Goal: Task Accomplishment & Management: Manage account settings

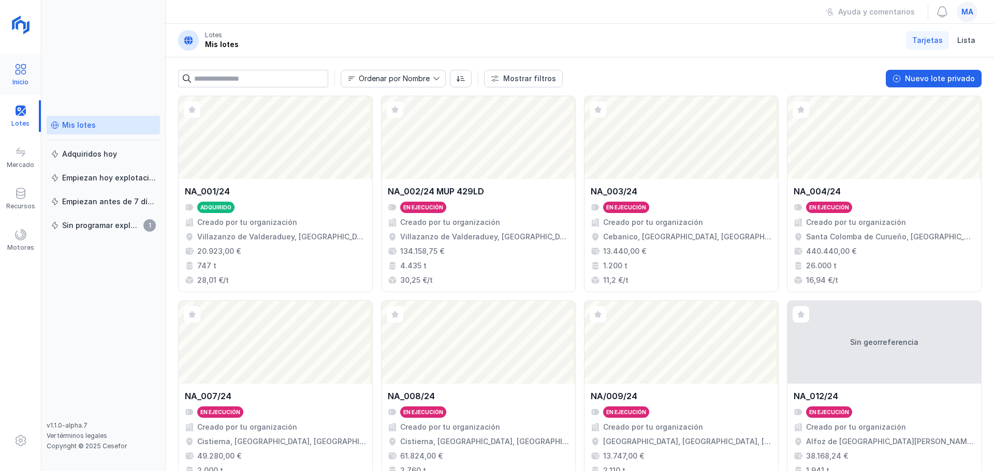
click at [19, 79] on div "Inicio" at bounding box center [20, 82] width 16 height 8
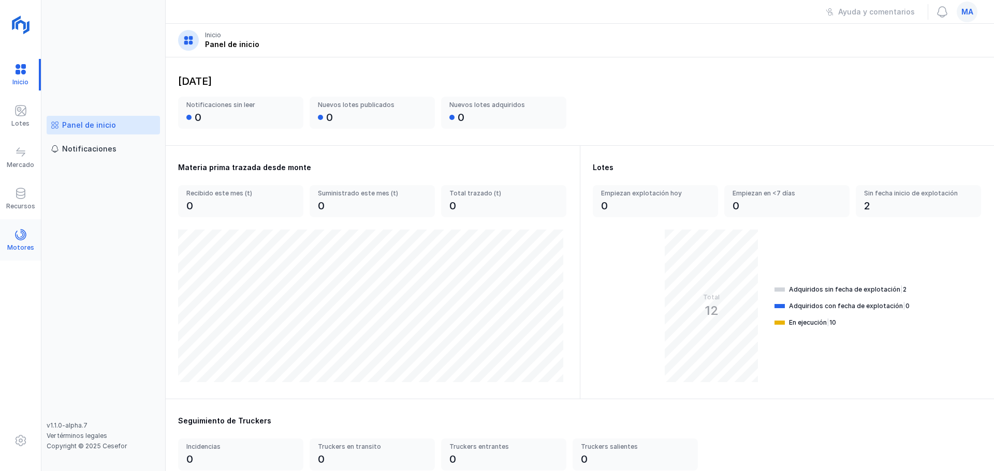
click at [19, 226] on div "Motores" at bounding box center [20, 241] width 41 height 32
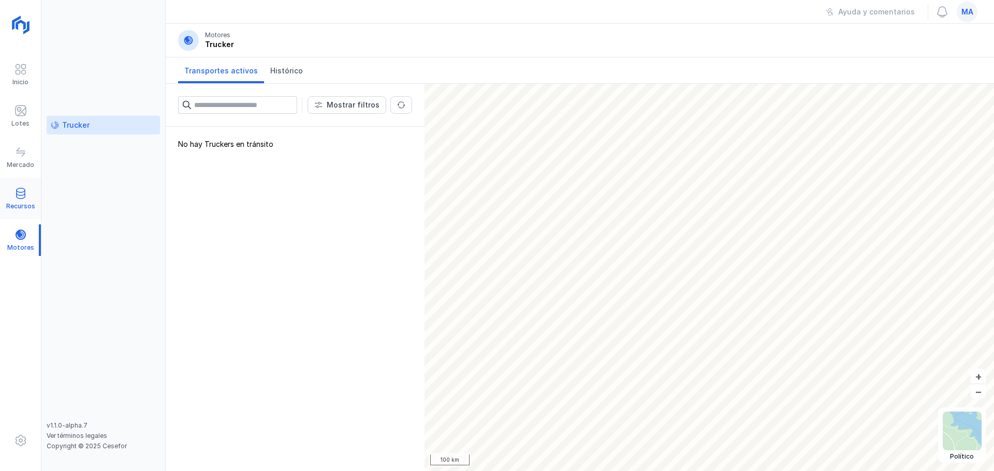
click at [18, 183] on div "Recursos" at bounding box center [20, 199] width 41 height 32
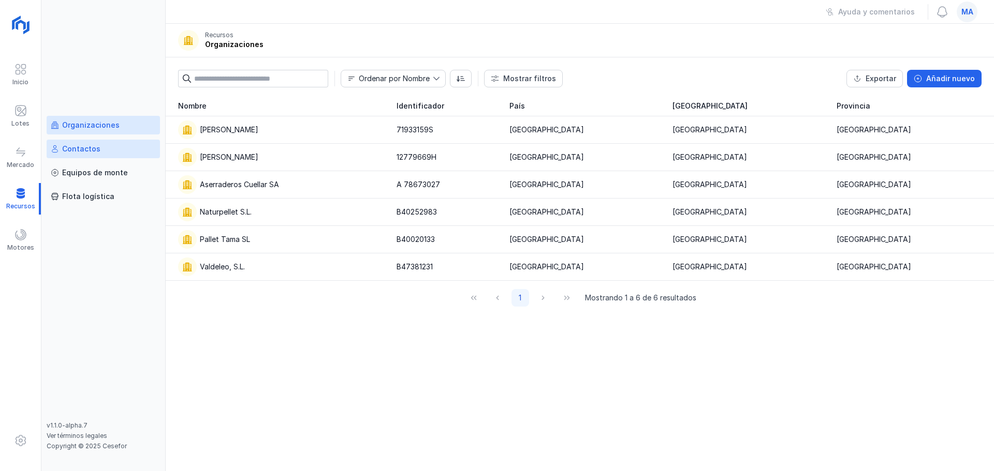
click at [71, 147] on div "Contactos" at bounding box center [81, 149] width 38 height 10
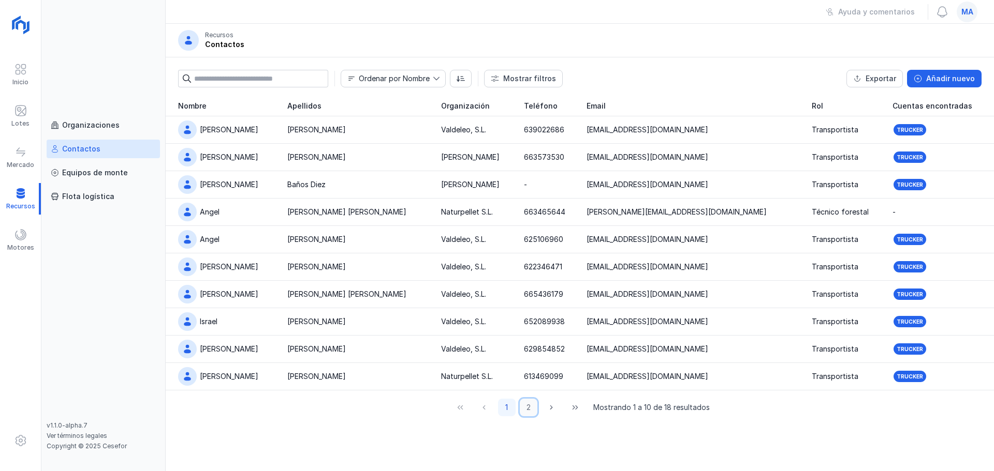
click at [529, 410] on button "2" at bounding box center [529, 408] width 18 height 18
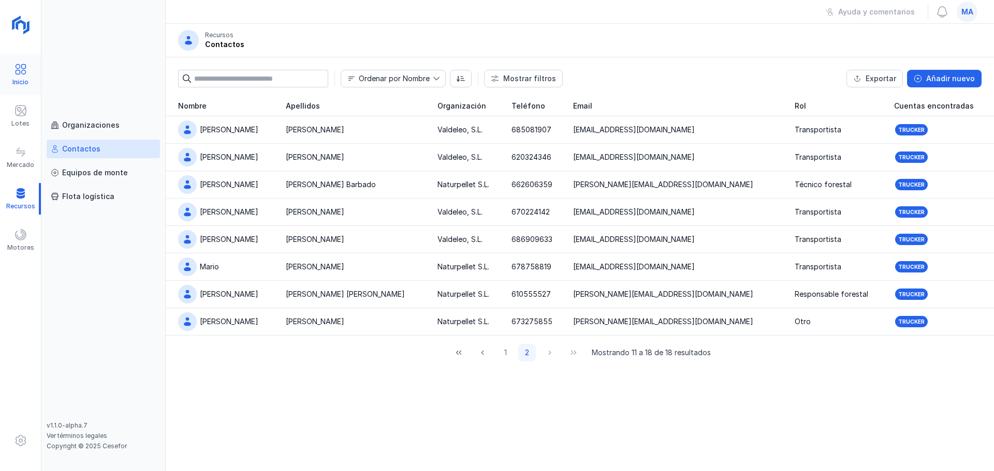
click at [28, 80] on div "Inicio" at bounding box center [20, 82] width 16 height 8
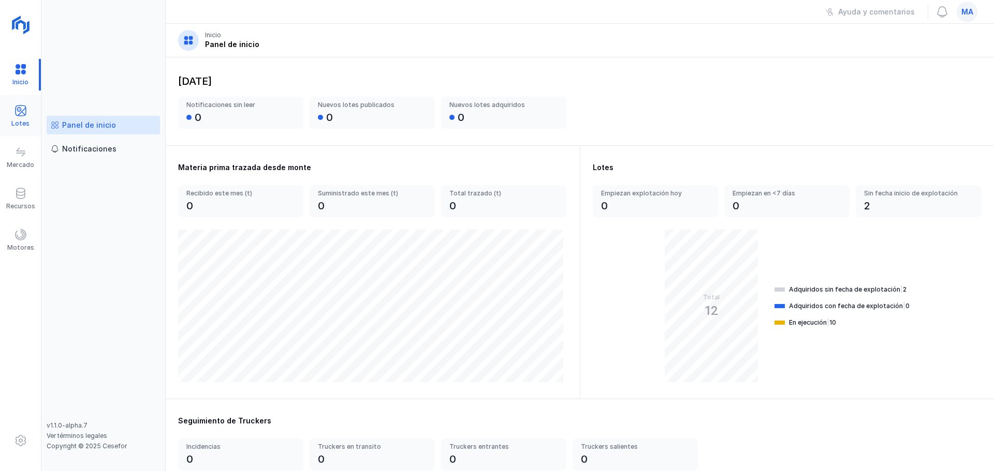
click at [22, 122] on div "Lotes" at bounding box center [20, 124] width 18 height 8
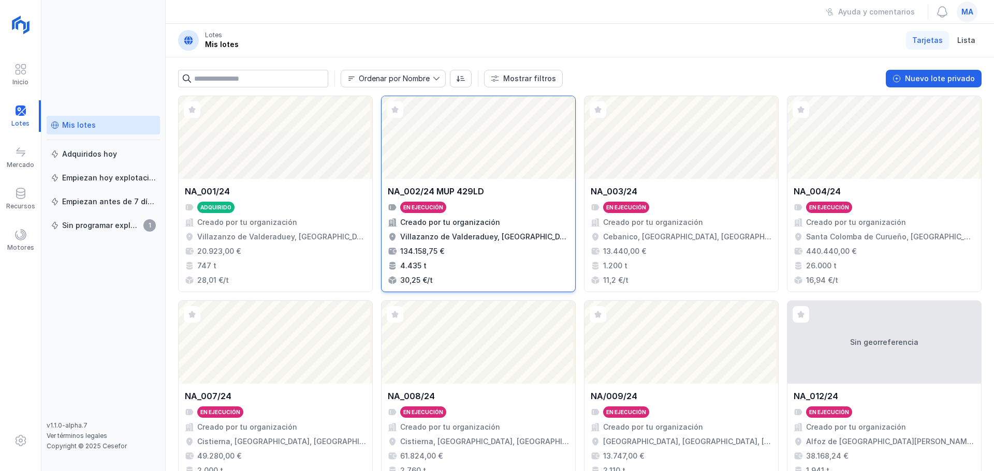
click at [467, 247] on div "134.158,75 €" at bounding box center [478, 251] width 181 height 10
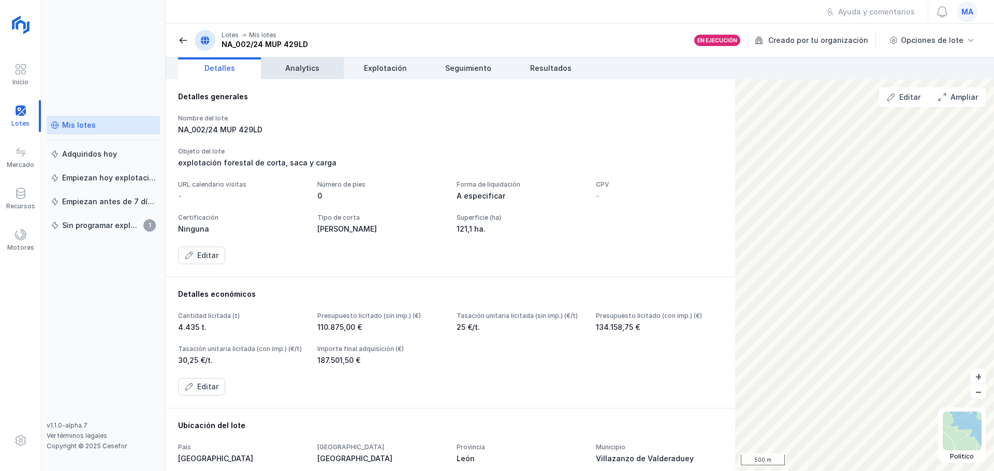
click at [315, 67] on span "Analytics" at bounding box center [302, 68] width 34 height 10
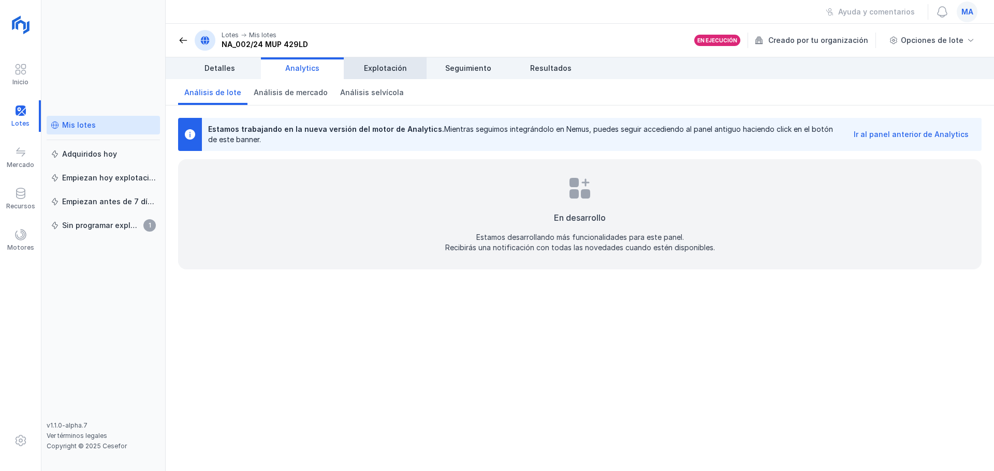
click at [366, 61] on link "Explotación" at bounding box center [385, 68] width 83 height 22
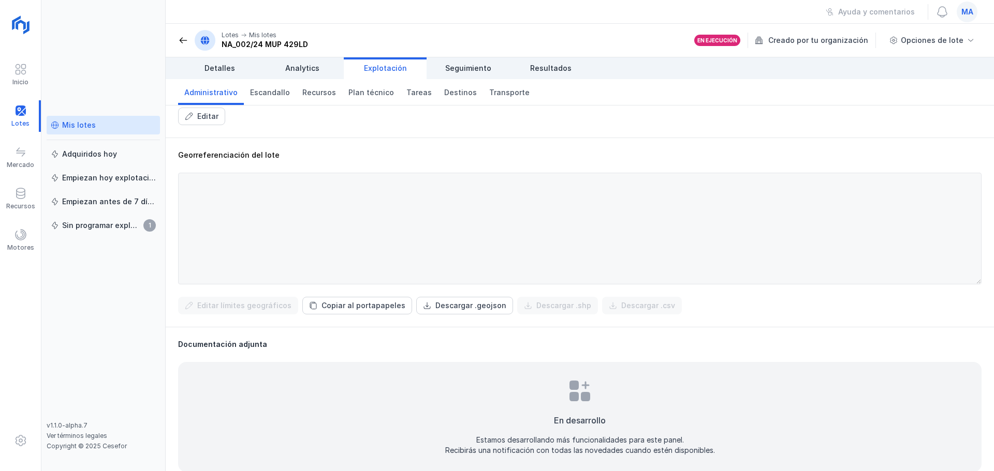
scroll to position [276, 0]
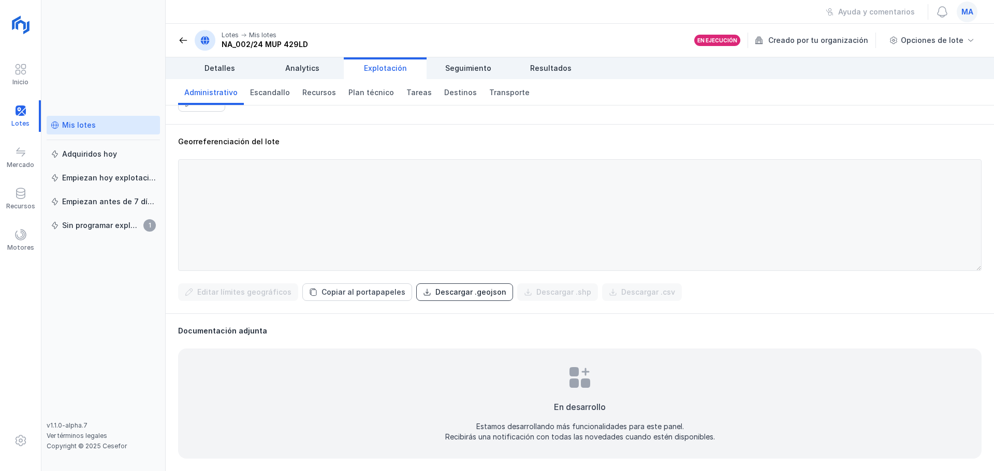
click at [436, 300] on button "Descargar .geojson" at bounding box center [464, 293] width 97 height 18
click at [25, 70] on span at bounding box center [20, 69] width 12 height 12
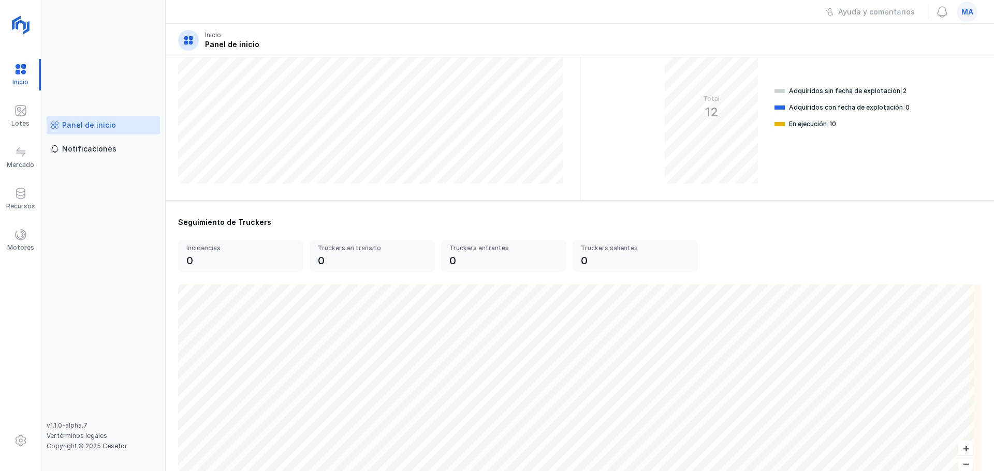
scroll to position [207, 0]
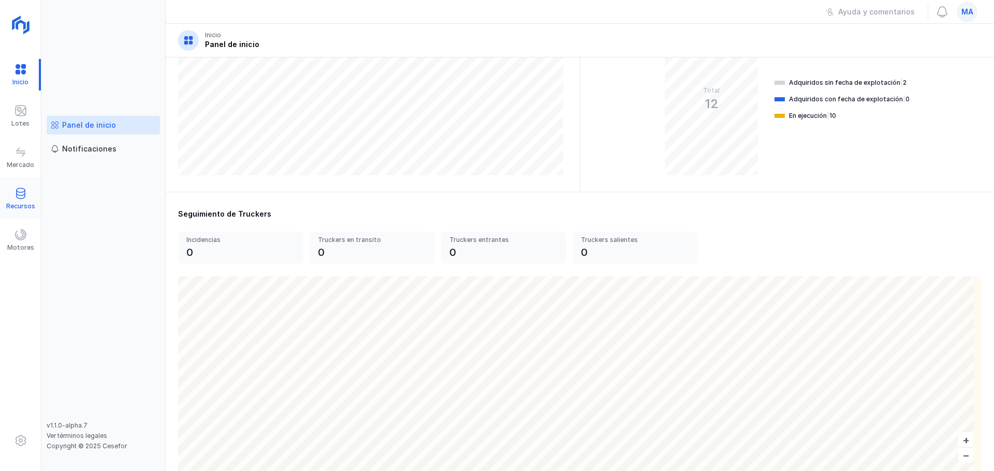
click at [20, 197] on span at bounding box center [20, 193] width 12 height 12
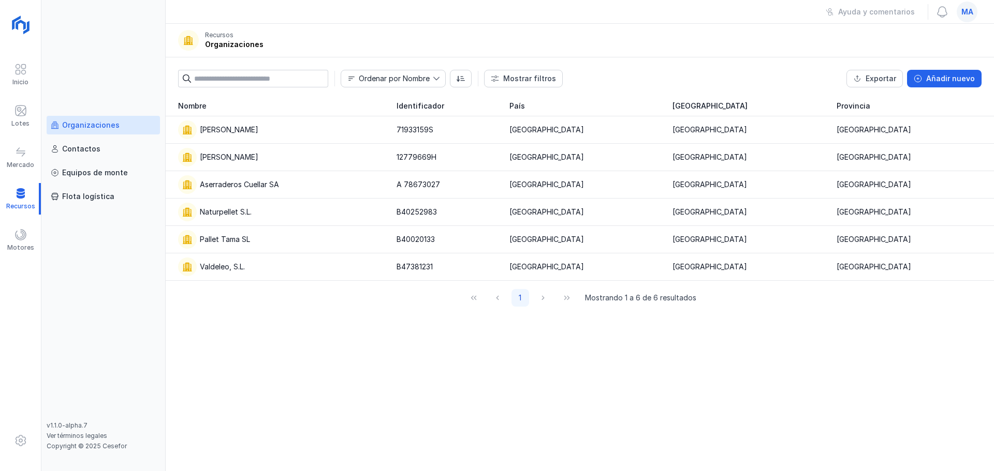
click at [412, 349] on div "Nombre Identificador País Comunidad autónoma Provincia [PERSON_NAME] 71933159S …" at bounding box center [580, 284] width 828 height 376
click at [26, 155] on span at bounding box center [20, 152] width 12 height 12
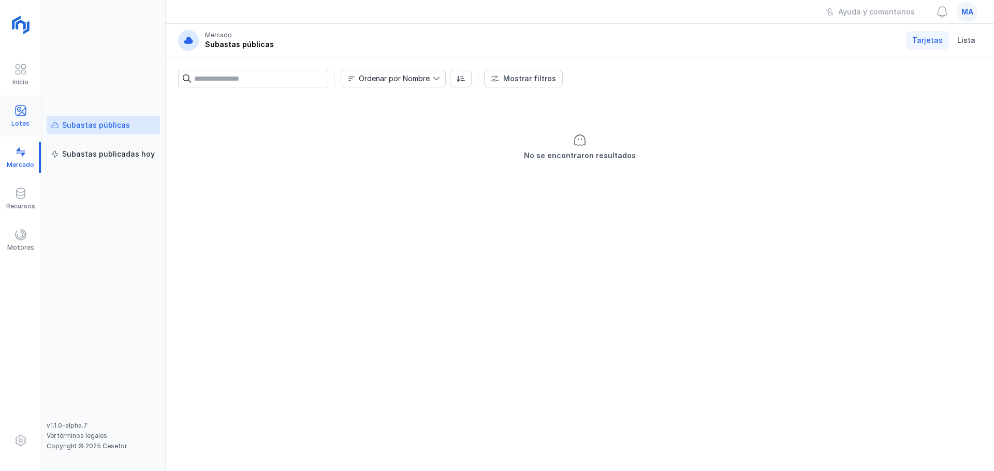
click at [21, 123] on div "Lotes" at bounding box center [20, 124] width 18 height 8
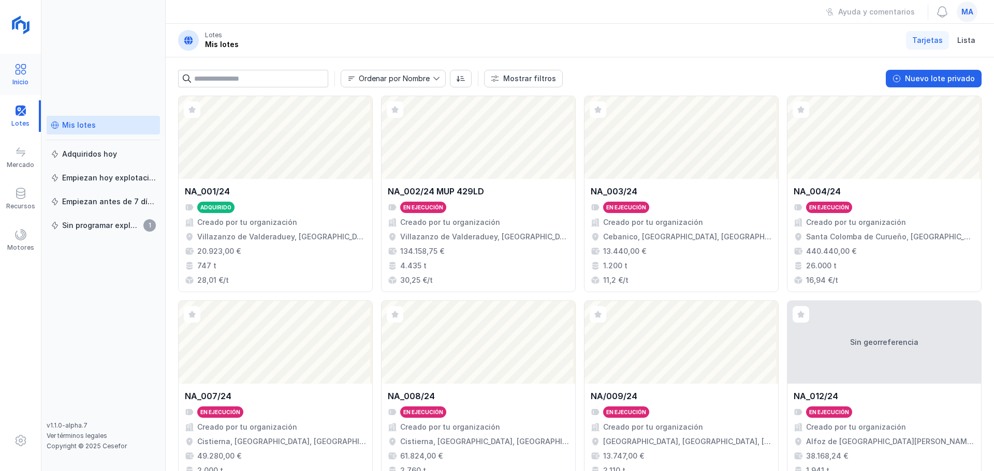
click at [18, 82] on div "Inicio" at bounding box center [20, 82] width 16 height 8
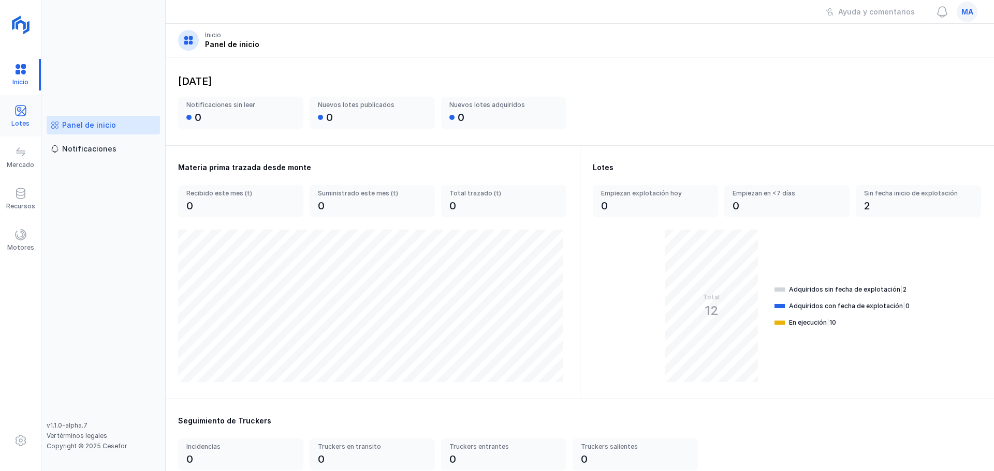
click at [13, 121] on div "Lotes" at bounding box center [20, 124] width 18 height 8
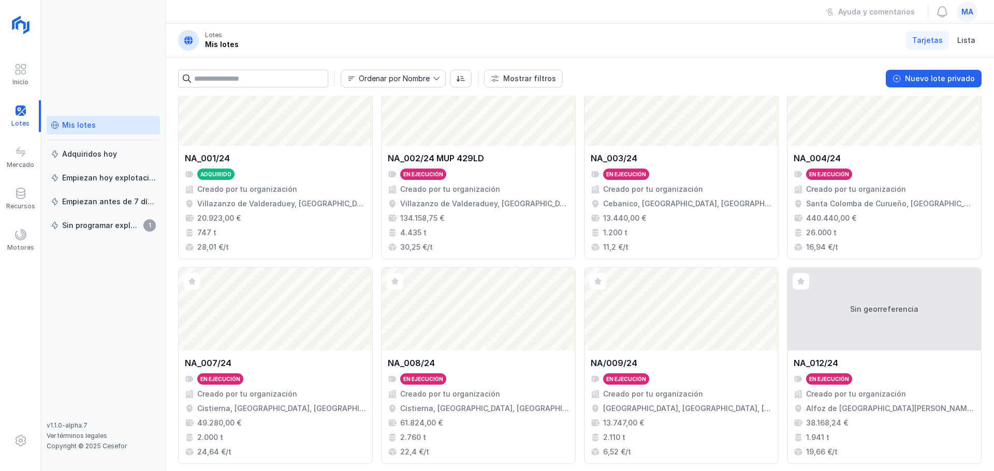
scroll to position [103, 0]
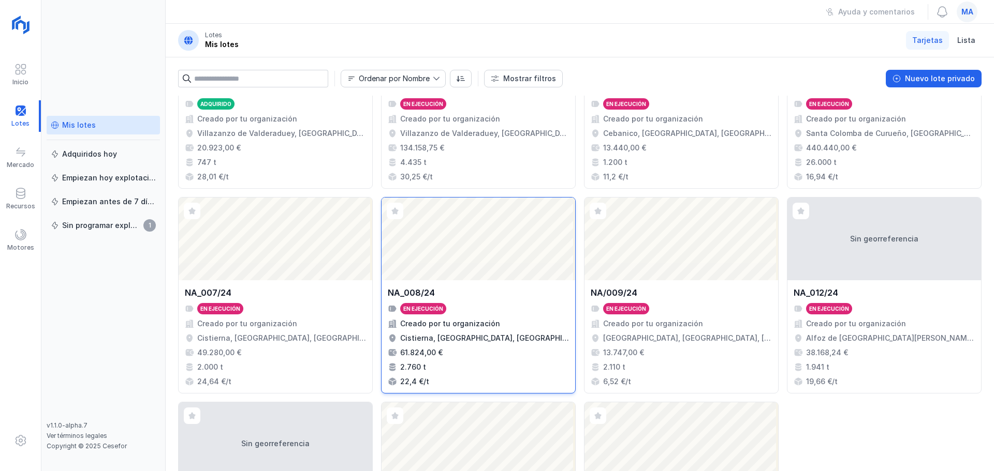
click at [484, 336] on div "Cistierna, [GEOGRAPHIC_DATA], [GEOGRAPHIC_DATA], [GEOGRAPHIC_DATA]" at bounding box center [484, 338] width 169 height 10
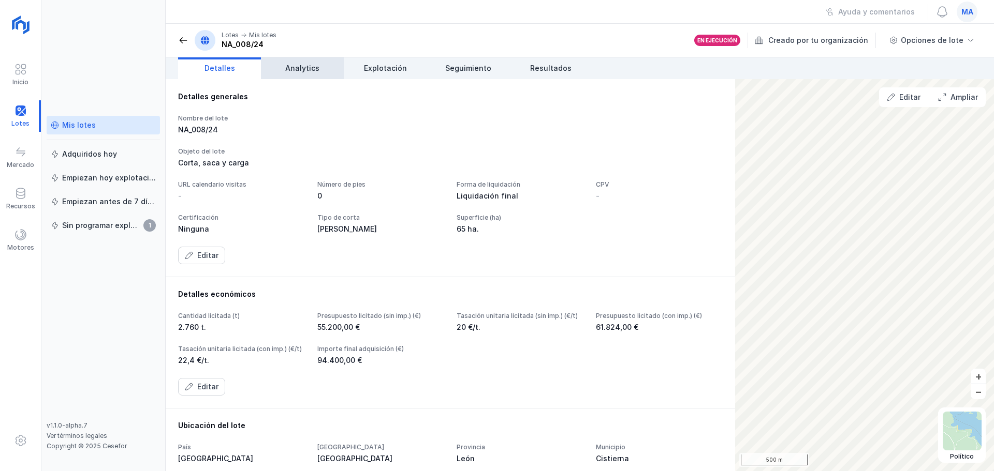
click at [308, 72] on span "Analytics" at bounding box center [302, 68] width 34 height 10
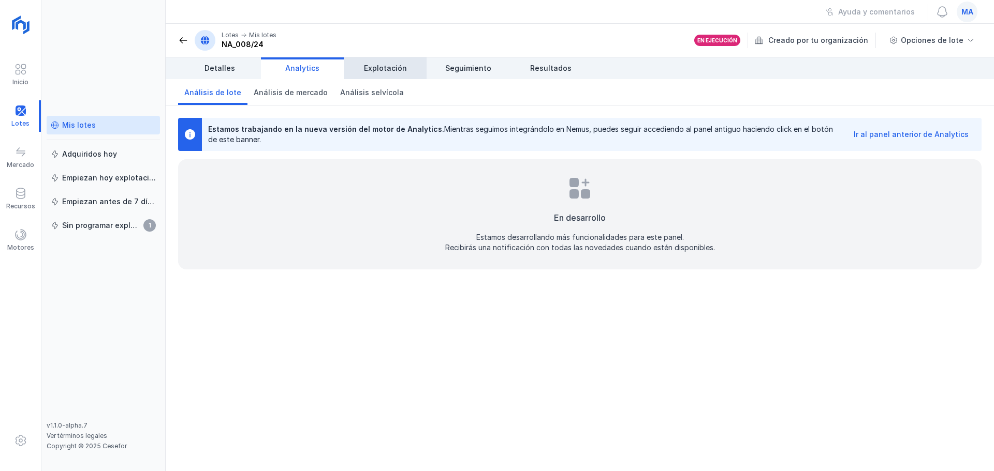
click at [389, 67] on span "Explotación" at bounding box center [385, 68] width 43 height 10
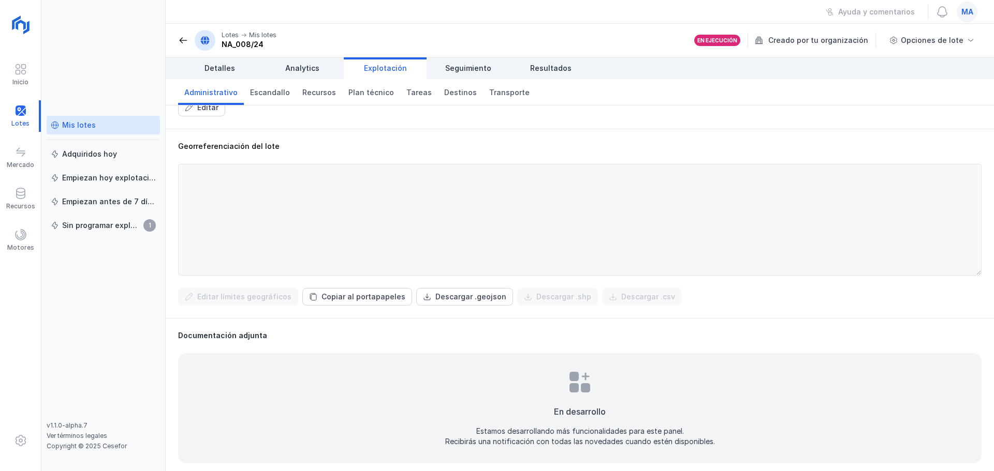
scroll to position [276, 0]
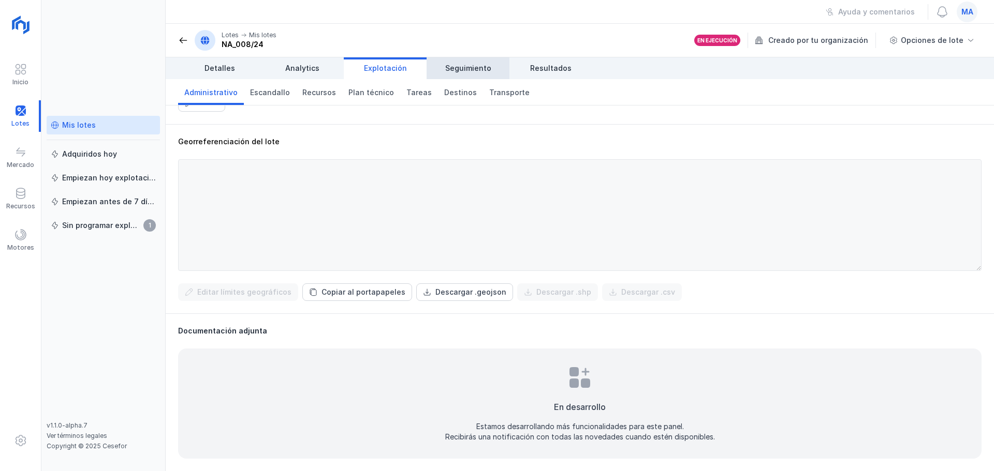
click at [458, 70] on span "Seguimiento" at bounding box center [468, 68] width 46 height 10
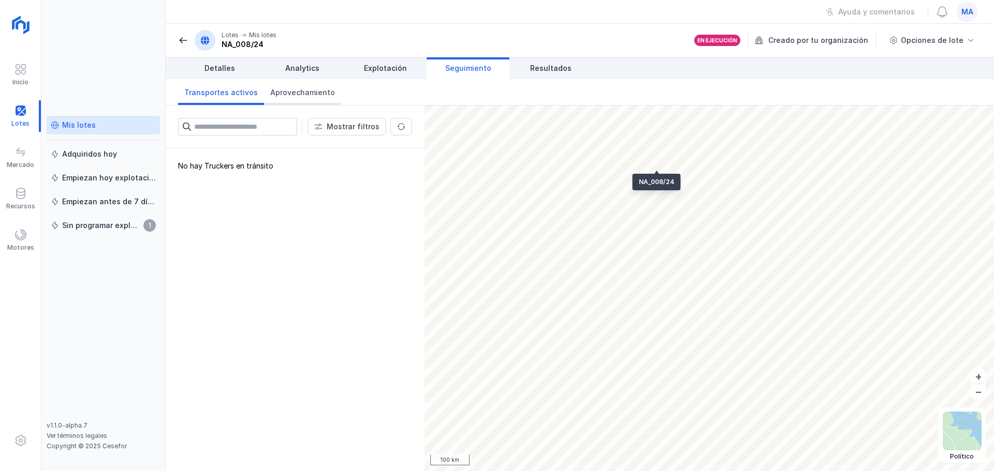
click at [331, 91] on link "Aprovechamiento" at bounding box center [302, 92] width 77 height 26
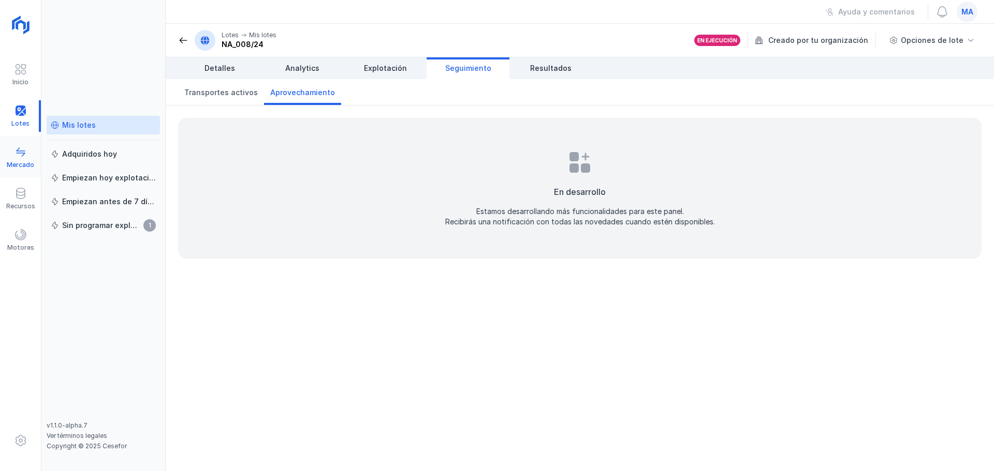
click at [14, 161] on div "Mercado" at bounding box center [20, 165] width 27 height 8
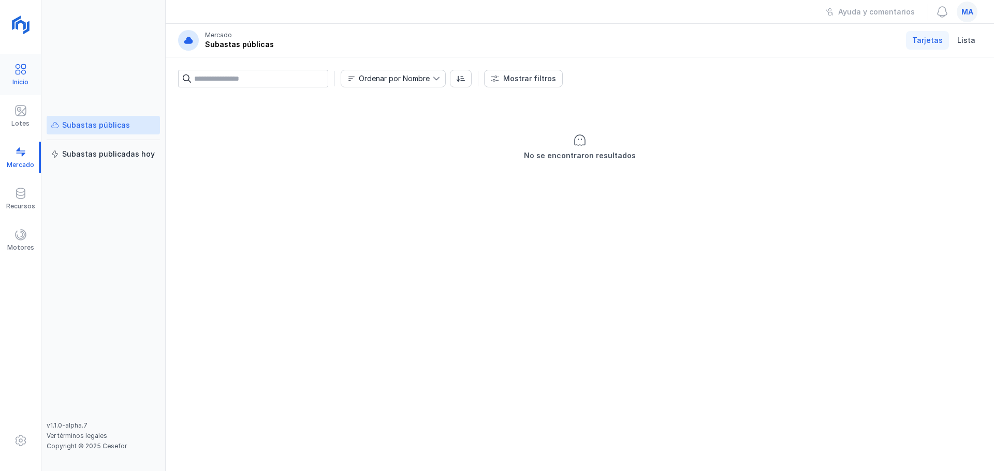
click at [19, 72] on span at bounding box center [20, 69] width 12 height 12
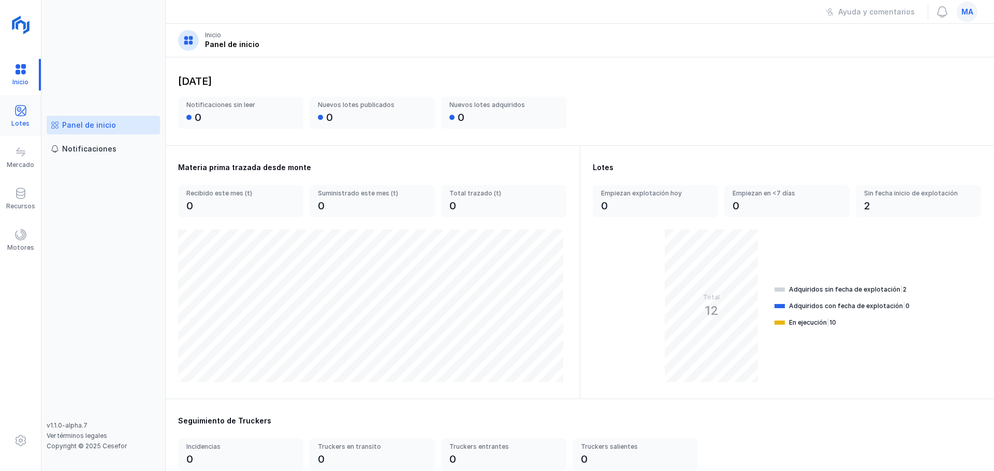
click at [12, 113] on div "Lotes" at bounding box center [20, 116] width 41 height 32
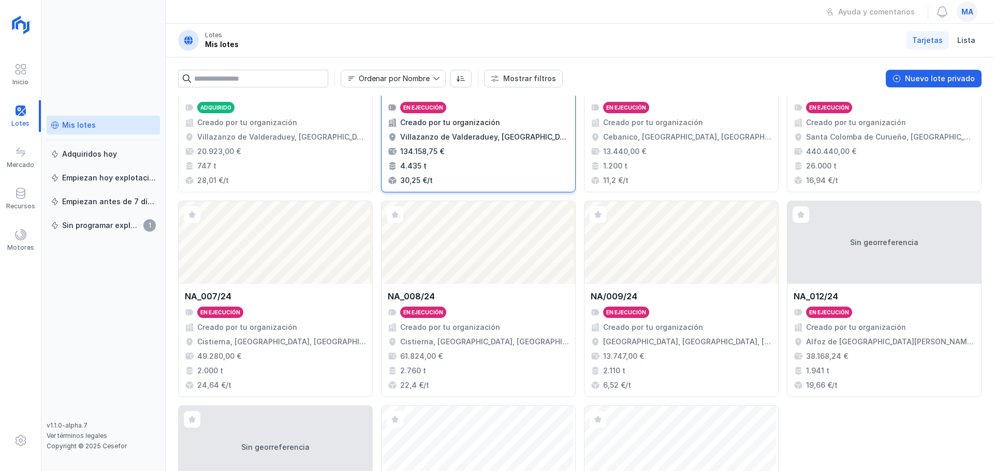
scroll to position [207, 0]
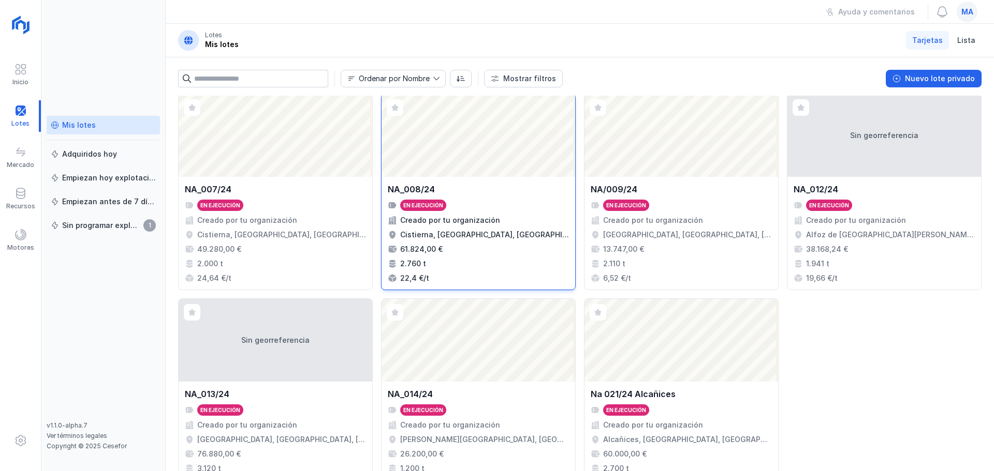
click at [460, 229] on div "NA_008/24 En ejecución Creado por tu organización Cistierna, [GEOGRAPHIC_DATA],…" at bounding box center [478, 233] width 181 height 100
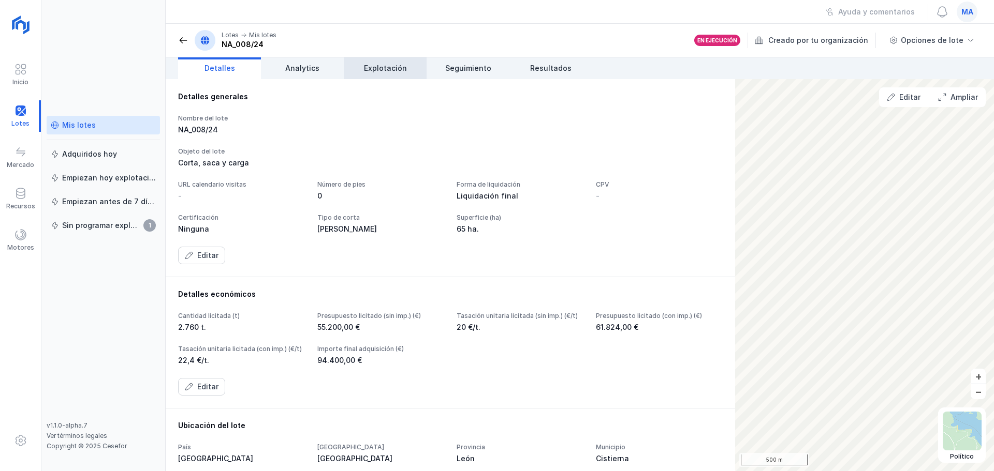
click at [412, 58] on link "Explotación" at bounding box center [385, 68] width 83 height 22
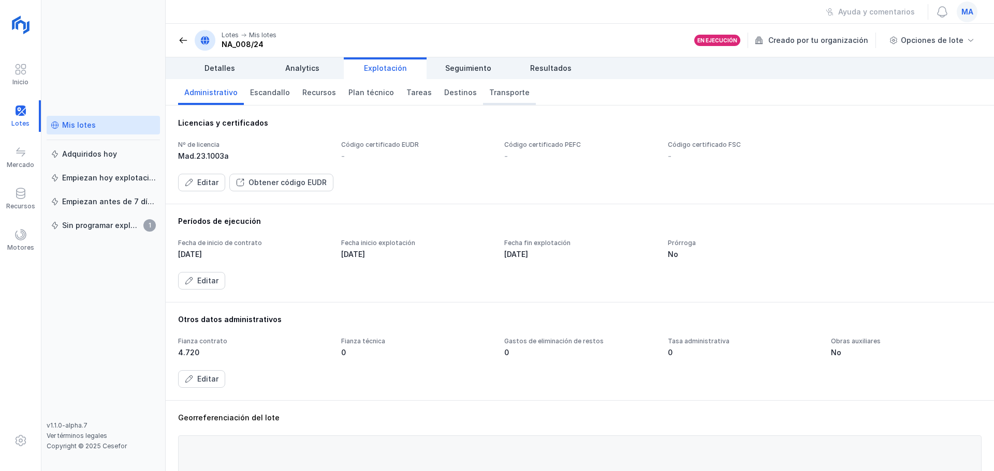
click at [505, 95] on span "Transporte" at bounding box center [509, 92] width 40 height 10
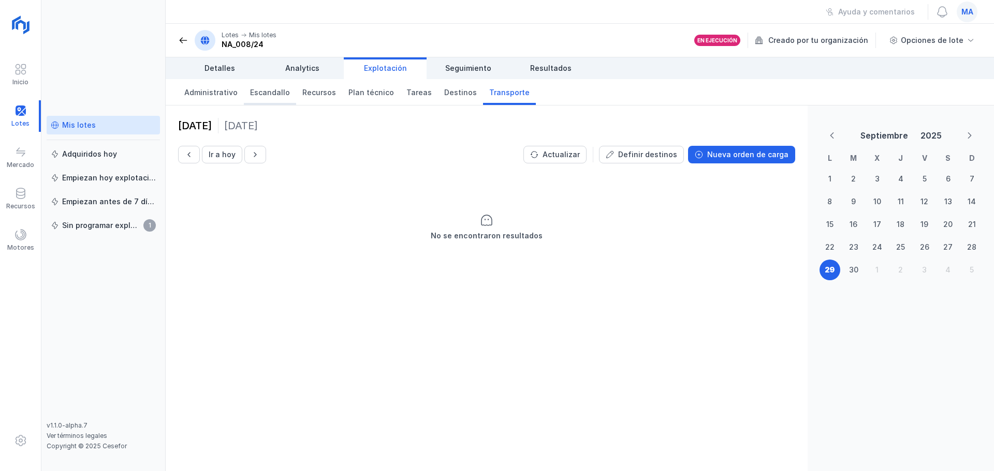
click at [276, 97] on span "Escandallo" at bounding box center [270, 92] width 40 height 10
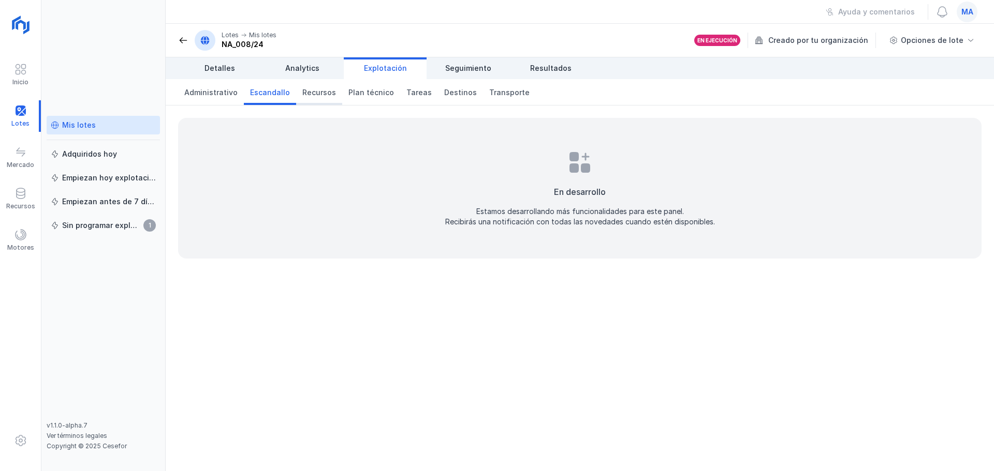
click at [325, 95] on span "Recursos" at bounding box center [319, 92] width 34 height 10
click at [348, 93] on span "Plan técnico" at bounding box center [371, 92] width 46 height 10
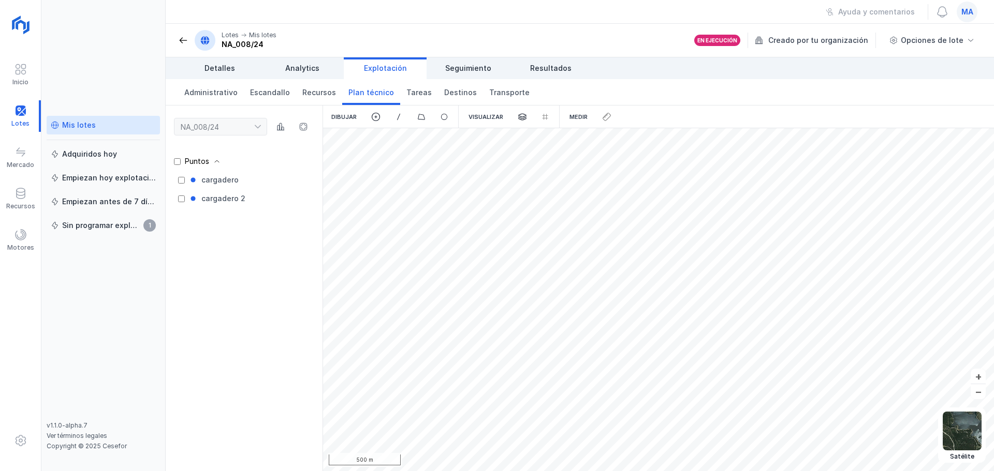
click at [483, 124] on div "Visualizar" at bounding box center [485, 117] width 51 height 23
click at [485, 116] on div "Visualizar" at bounding box center [485, 117] width 51 height 23
click at [215, 97] on span "Administrativo" at bounding box center [210, 92] width 53 height 10
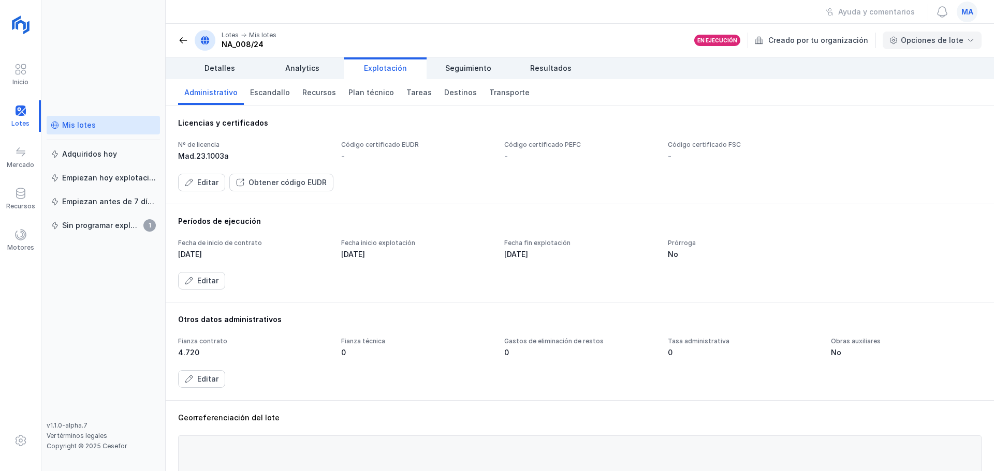
click at [924, 35] on div "Opciones de lote" at bounding box center [931, 40] width 63 height 10
click at [821, 40] on div "Creado por tu organización" at bounding box center [815, 41] width 123 height 16
click at [923, 41] on div "Opciones de lote" at bounding box center [931, 40] width 63 height 10
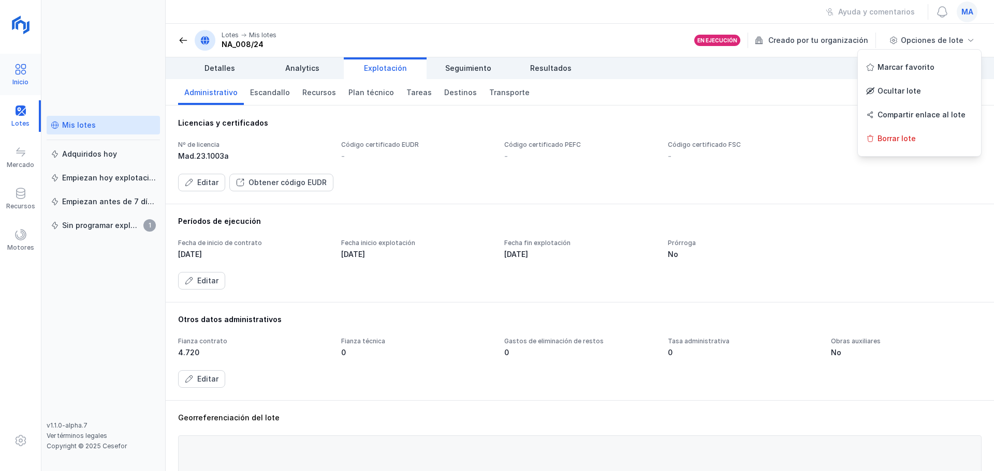
click at [13, 80] on div "Inicio" at bounding box center [20, 82] width 16 height 8
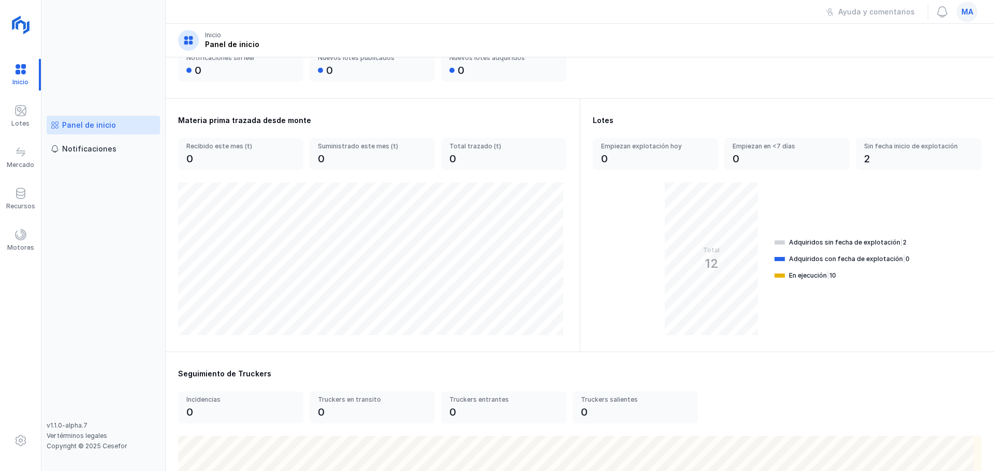
scroll to position [155, 0]
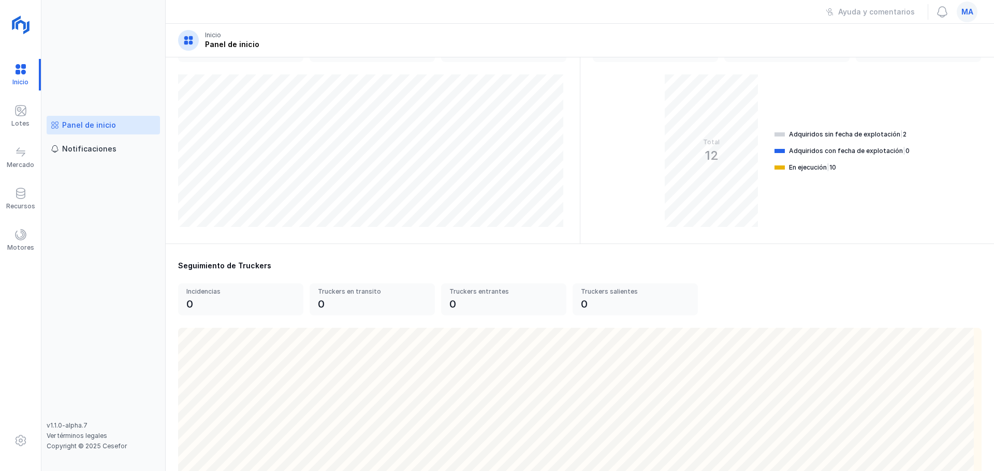
drag, startPoint x: 609, startPoint y: 273, endPoint x: 621, endPoint y: 147, distance: 125.8
click at [621, 147] on div "[DATE] Notificaciones sin leer 0 Nuevos lotes publicados 0 Nuevos lotes adquiri…" at bounding box center [580, 264] width 828 height 414
click at [22, 151] on span at bounding box center [20, 152] width 12 height 12
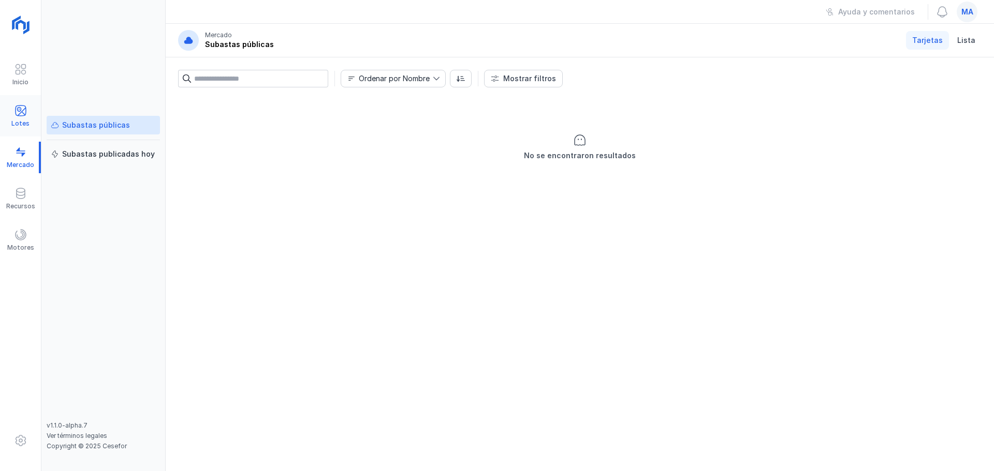
click at [29, 95] on div "Lotes" at bounding box center [20, 115] width 41 height 41
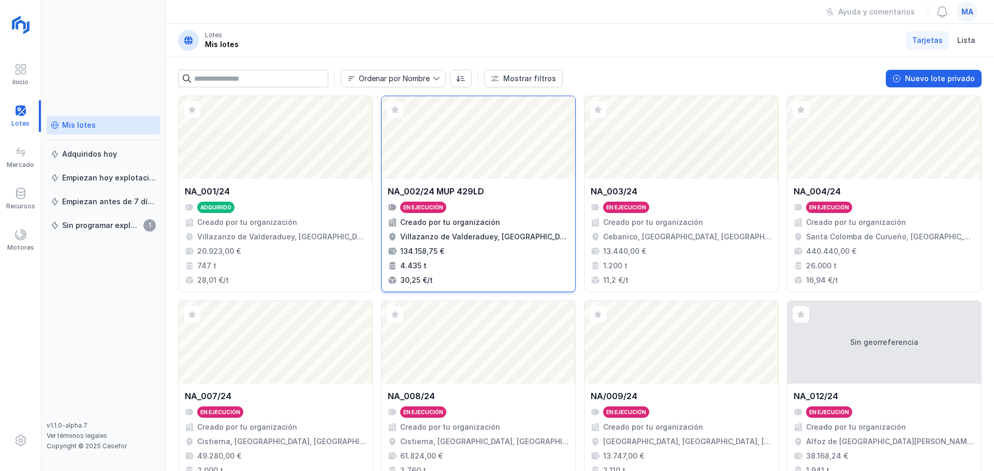
click at [523, 243] on div "NA_002/24 MUP 429LD En ejecución Creado por tu organización Villazanzo de Valde…" at bounding box center [478, 235] width 181 height 100
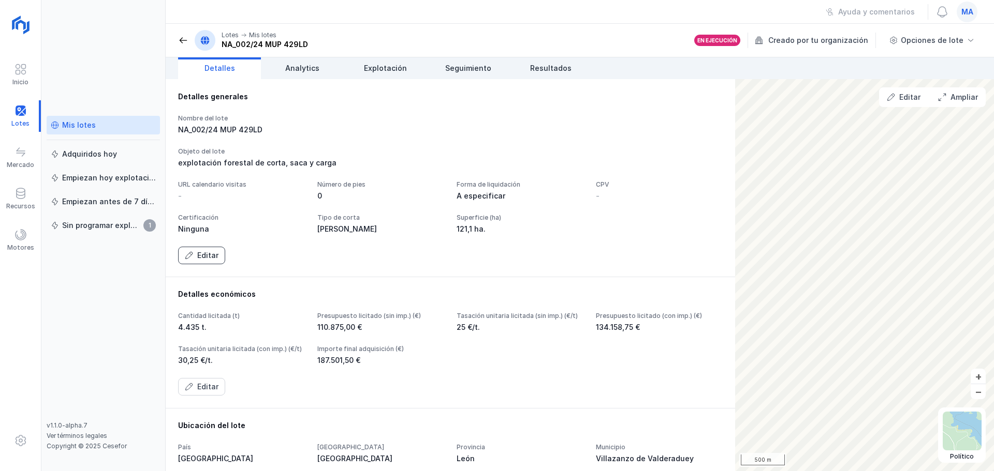
click at [205, 261] on div "Editar" at bounding box center [207, 255] width 21 height 10
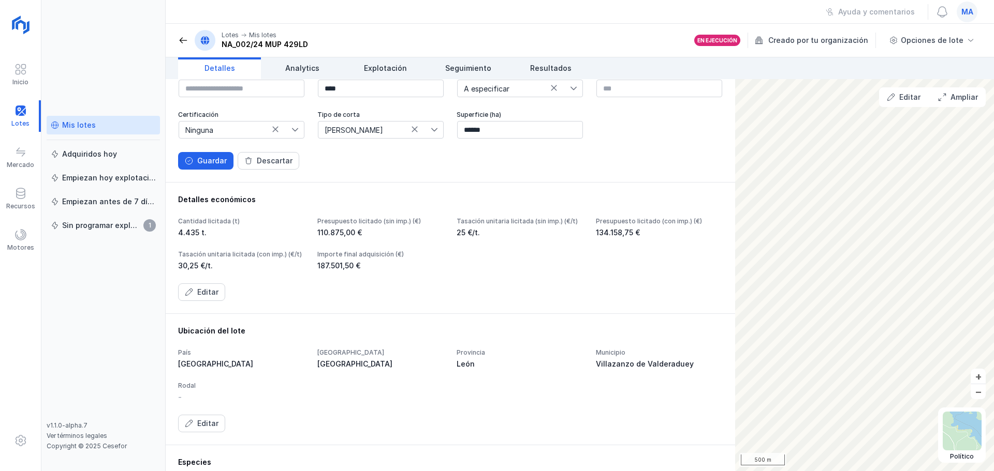
scroll to position [52, 0]
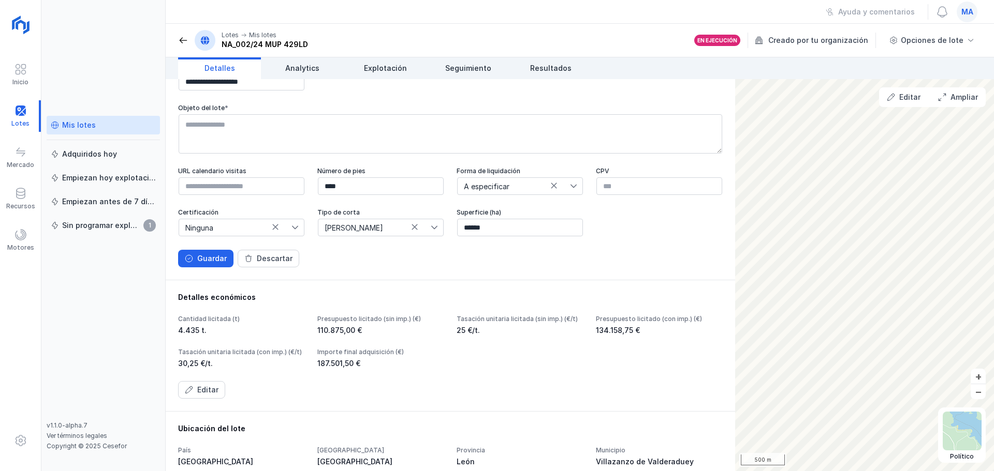
click at [184, 35] on span at bounding box center [183, 40] width 10 height 10
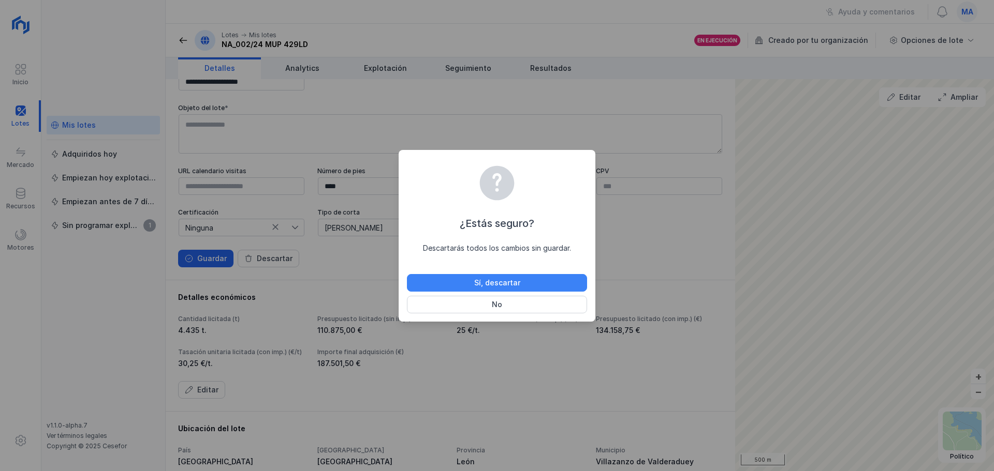
click at [520, 281] on button "Sí, descartar" at bounding box center [497, 283] width 180 height 18
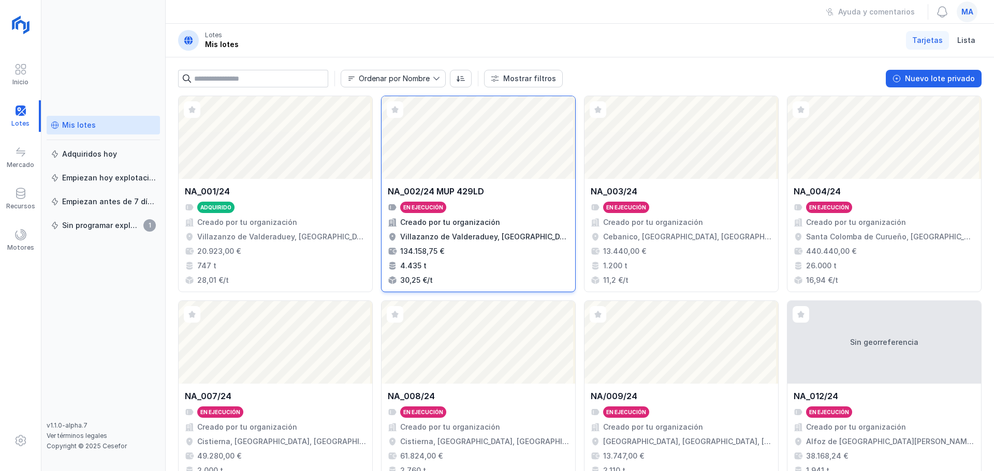
click at [455, 224] on div "Creado por tu organización" at bounding box center [450, 222] width 100 height 10
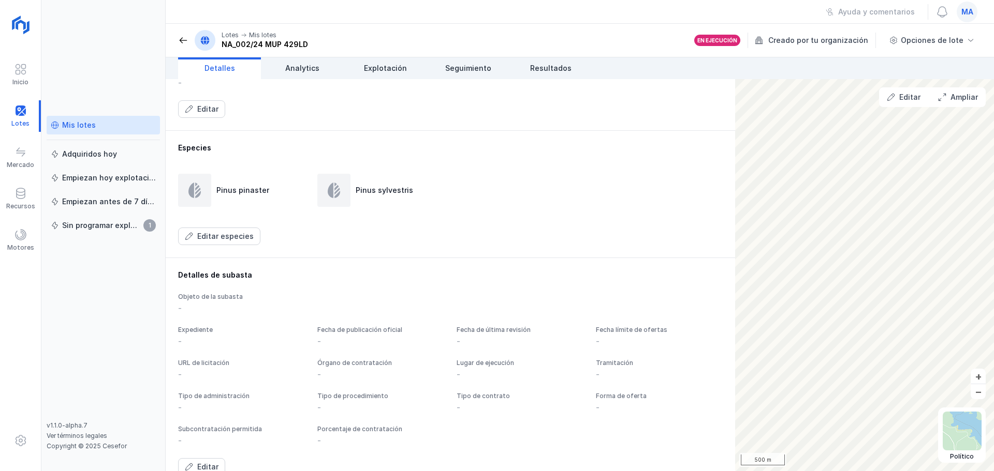
scroll to position [286, 0]
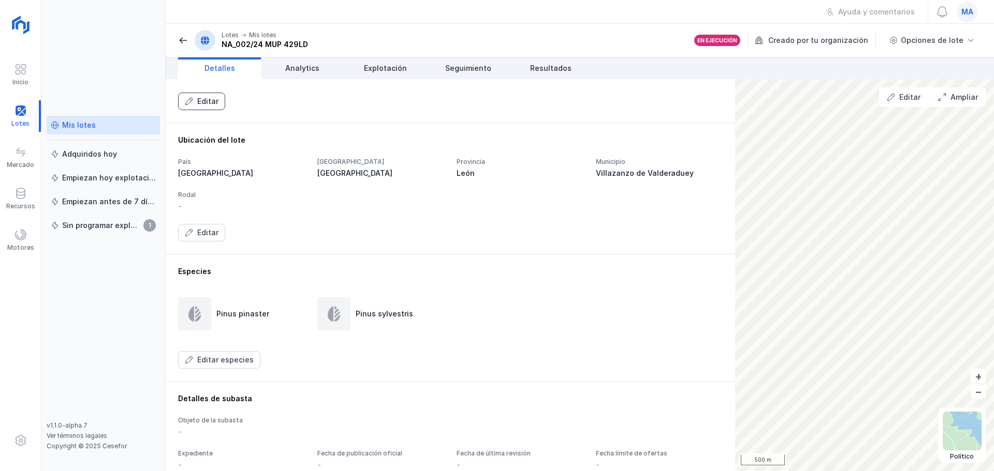
click at [206, 110] on button "Editar" at bounding box center [201, 102] width 47 height 18
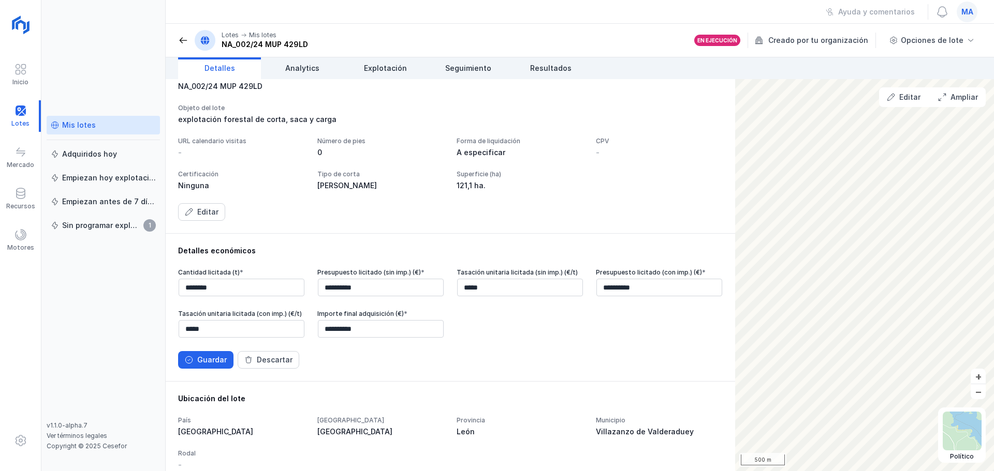
scroll to position [27, 0]
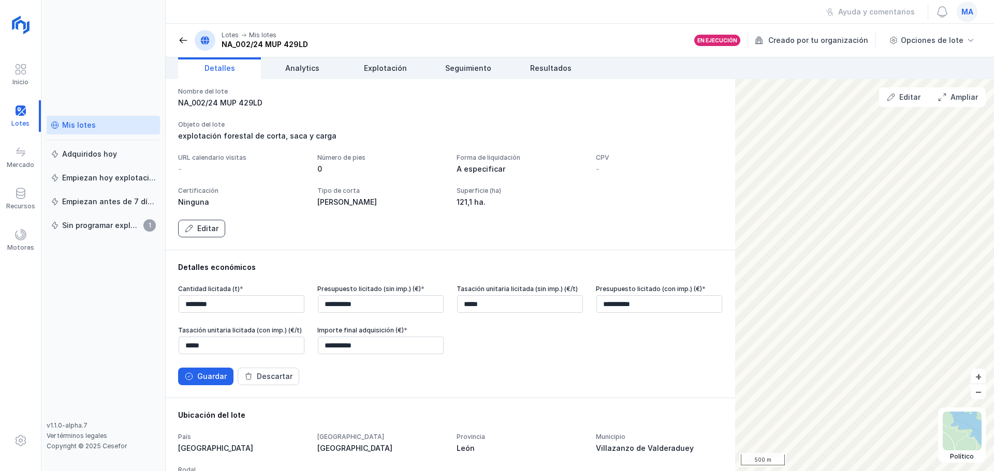
click at [210, 234] on div "Editar" at bounding box center [207, 229] width 21 height 10
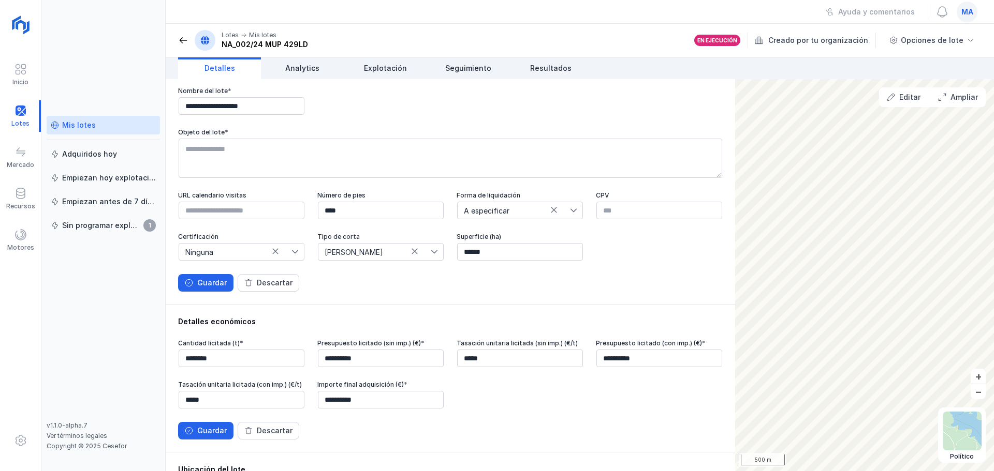
scroll to position [0, 0]
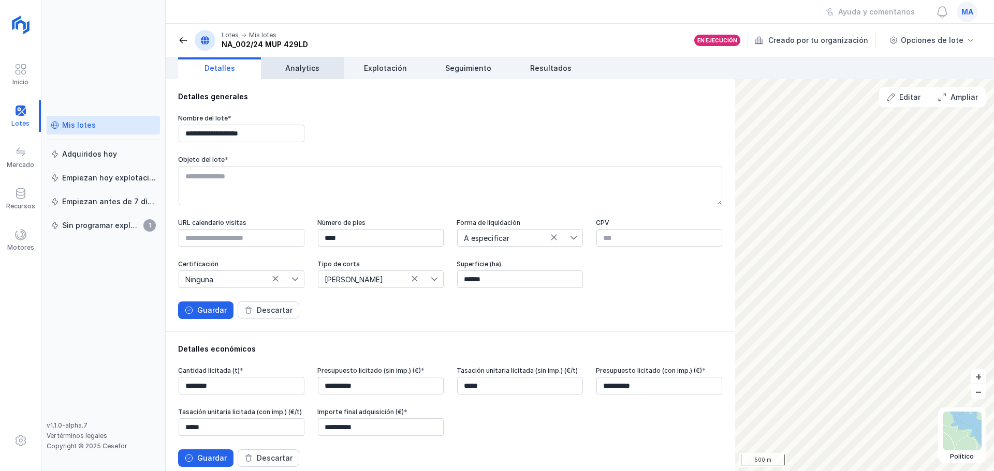
click at [299, 71] on span "Analytics" at bounding box center [302, 68] width 34 height 10
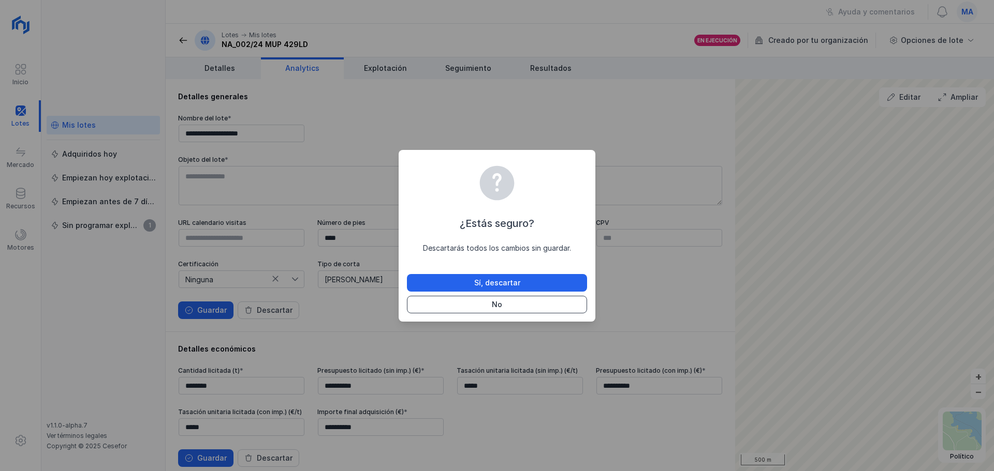
click at [522, 297] on button "No" at bounding box center [497, 305] width 180 height 18
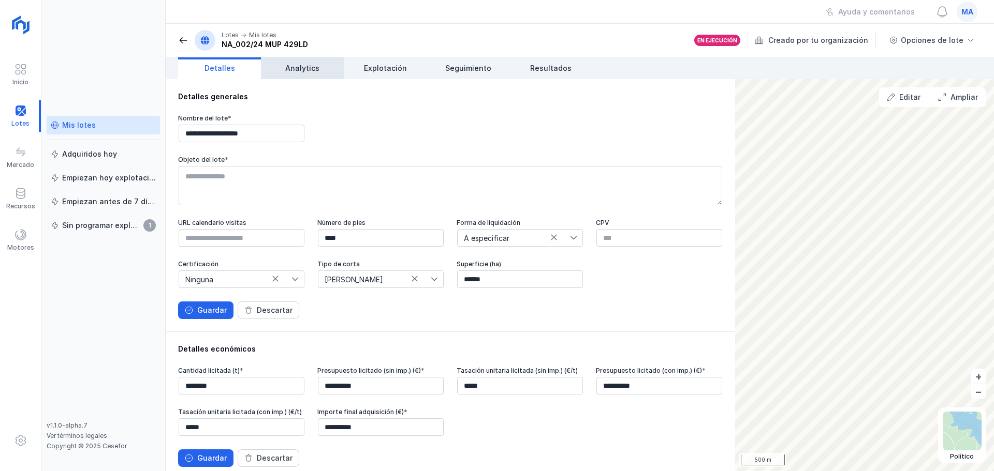
click at [298, 65] on span "Analytics" at bounding box center [302, 68] width 34 height 10
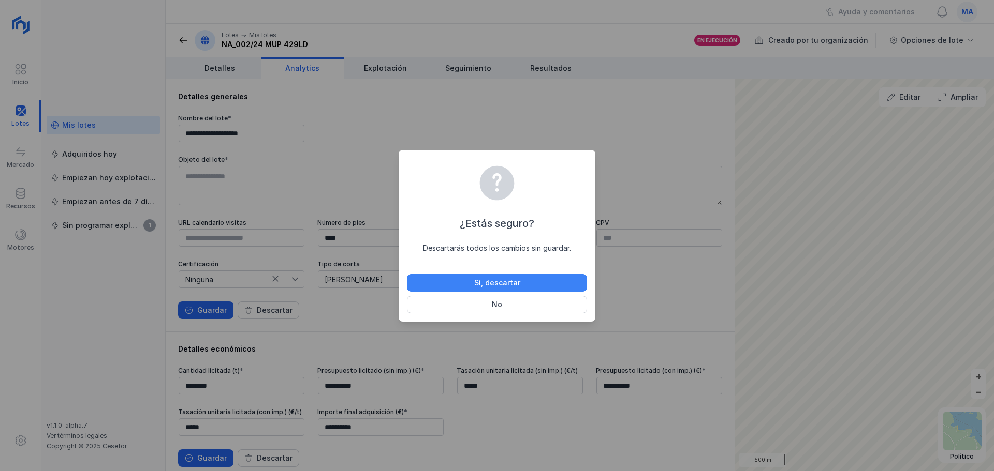
click at [470, 275] on button "Sí, descartar" at bounding box center [497, 283] width 180 height 18
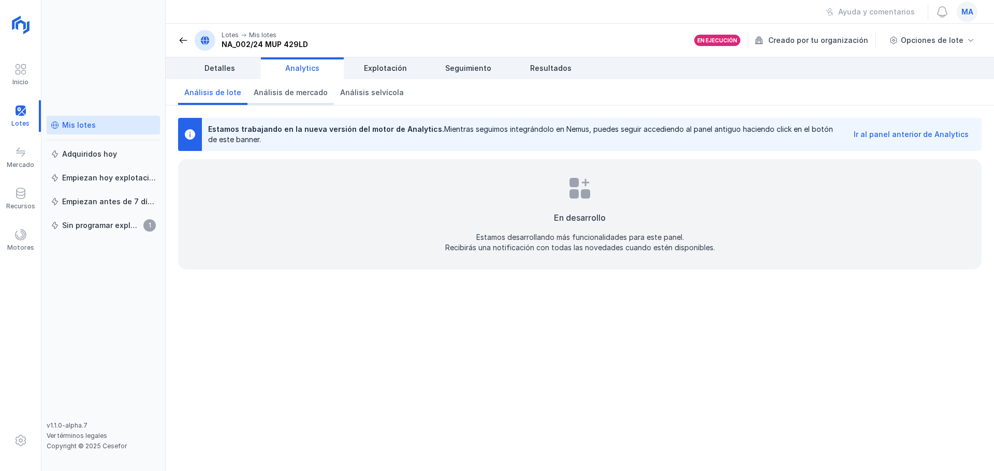
click at [283, 89] on span "Análisis de mercado" at bounding box center [291, 92] width 74 height 10
click at [367, 64] on span "Explotación" at bounding box center [385, 68] width 43 height 10
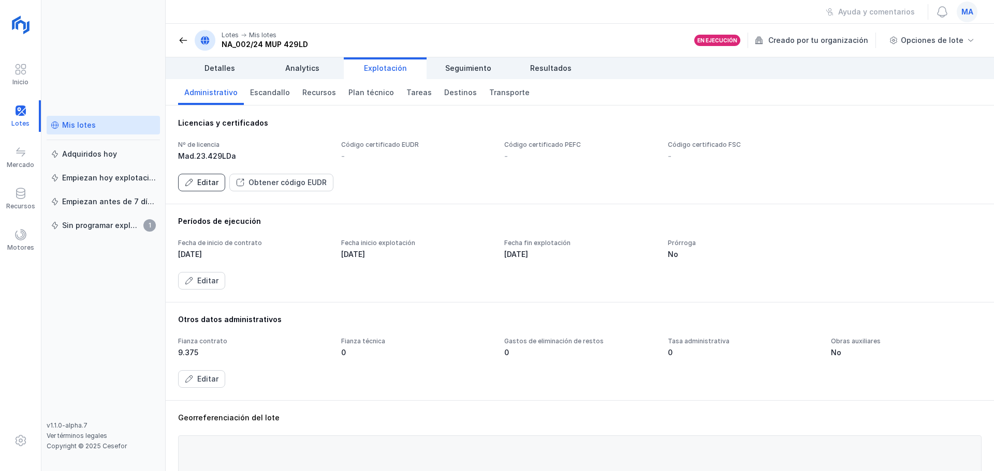
click at [190, 181] on span "Editar" at bounding box center [189, 183] width 8 height 8
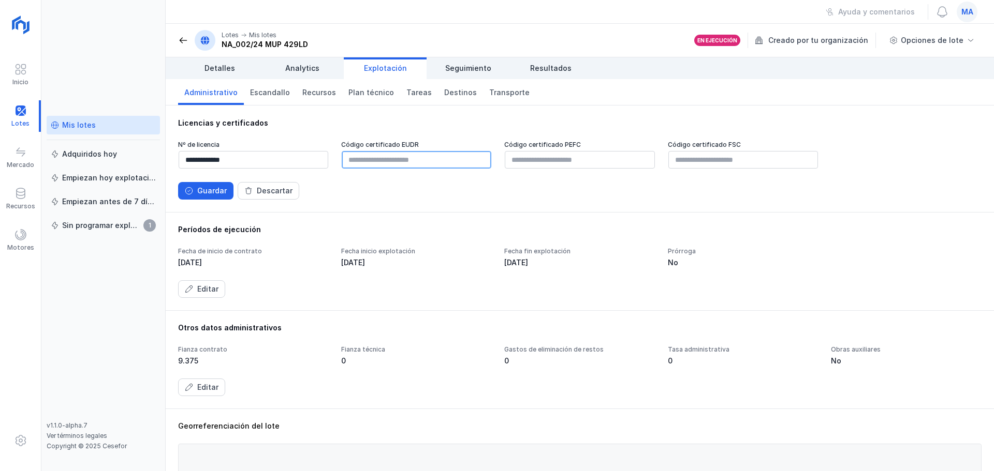
click at [390, 164] on input "text" at bounding box center [417, 160] width 150 height 18
paste input "**********"
type input "**********"
click at [207, 186] on div "Guardar" at bounding box center [211, 191] width 29 height 10
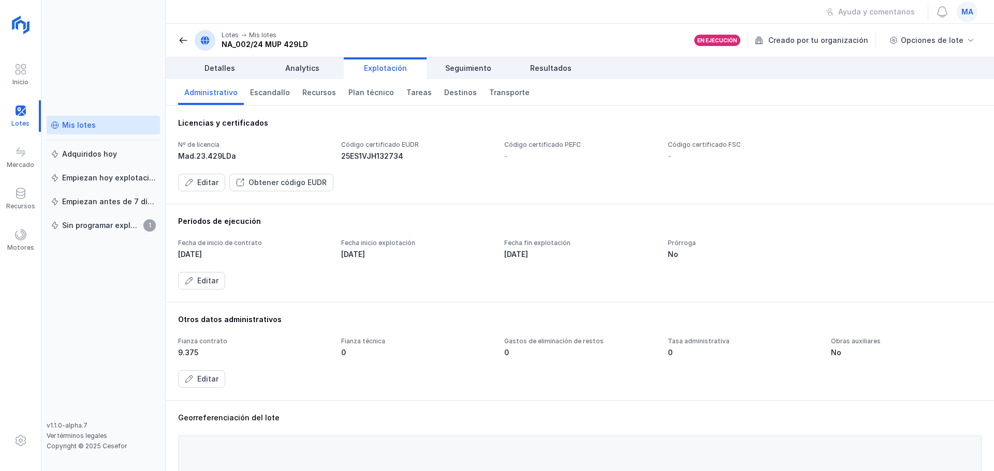
click at [816, 231] on div "Períodos de ejecución Fecha de inicio de contrato [DATE] Fecha inicio explotaci…" at bounding box center [579, 252] width 803 height 73
click at [75, 129] on div "Mis lotes" at bounding box center [79, 125] width 34 height 10
